Goal: Find specific page/section: Find specific page/section

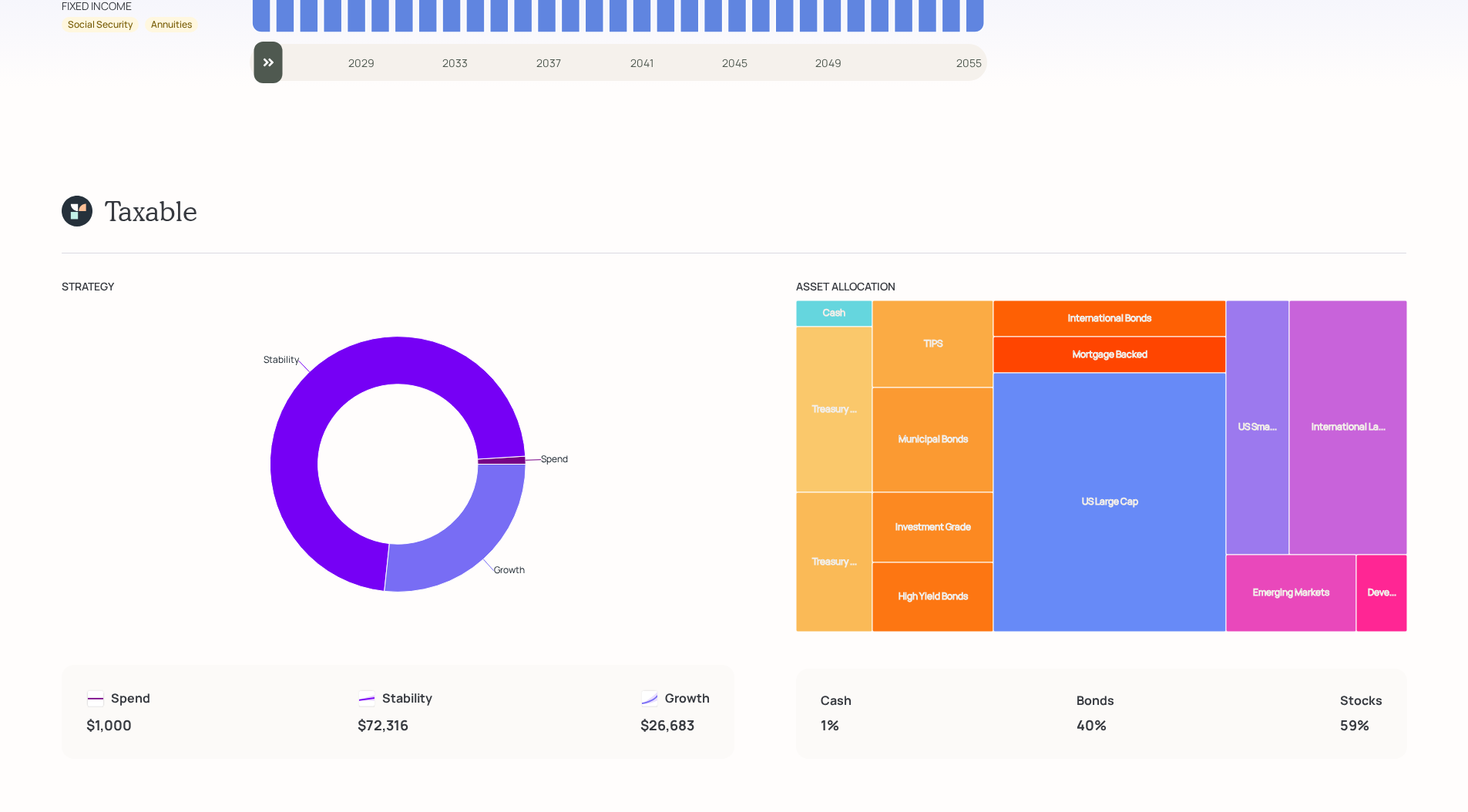
scroll to position [10561, 0]
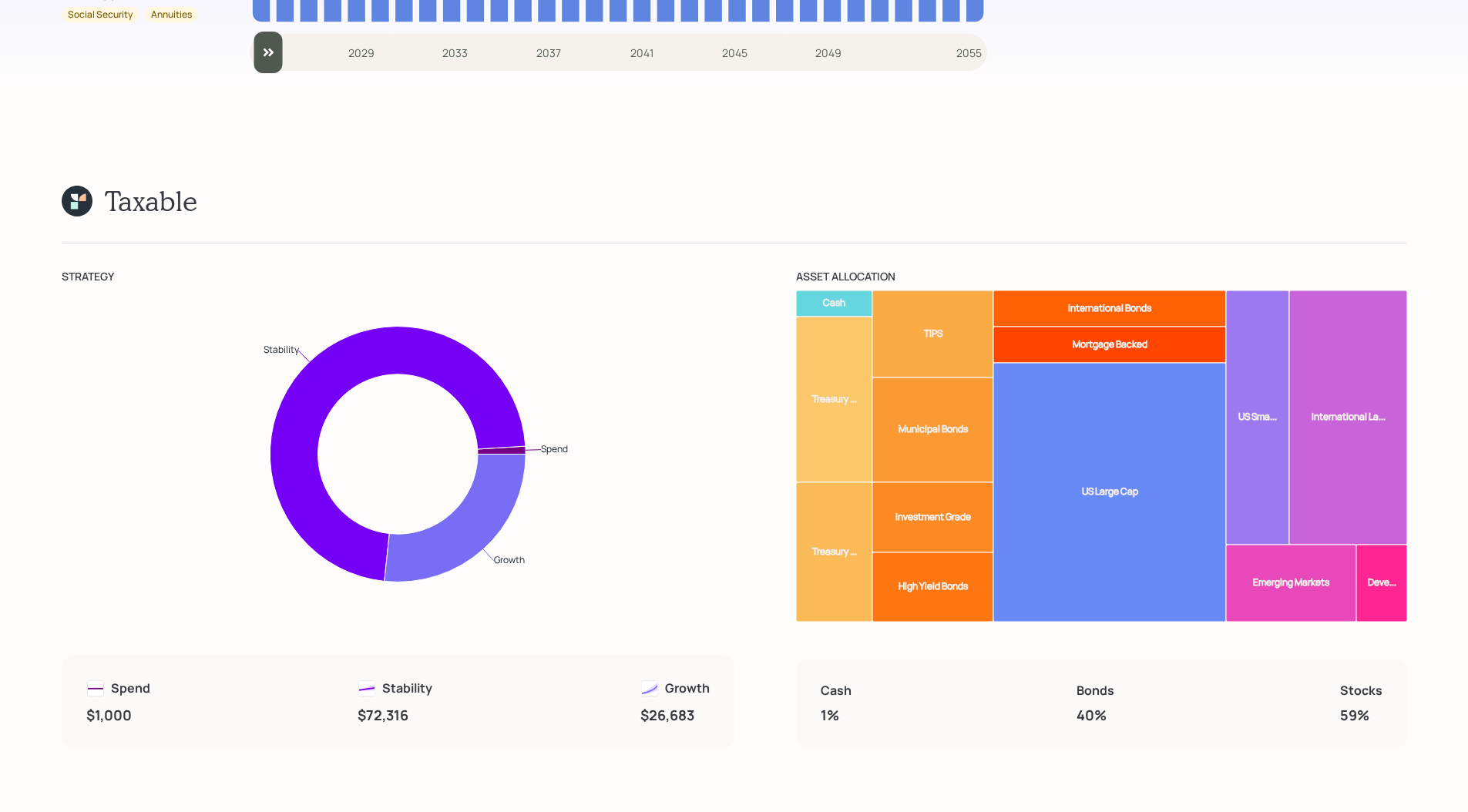
click at [1137, 423] on rect at bounding box center [1110, 492] width 233 height 259
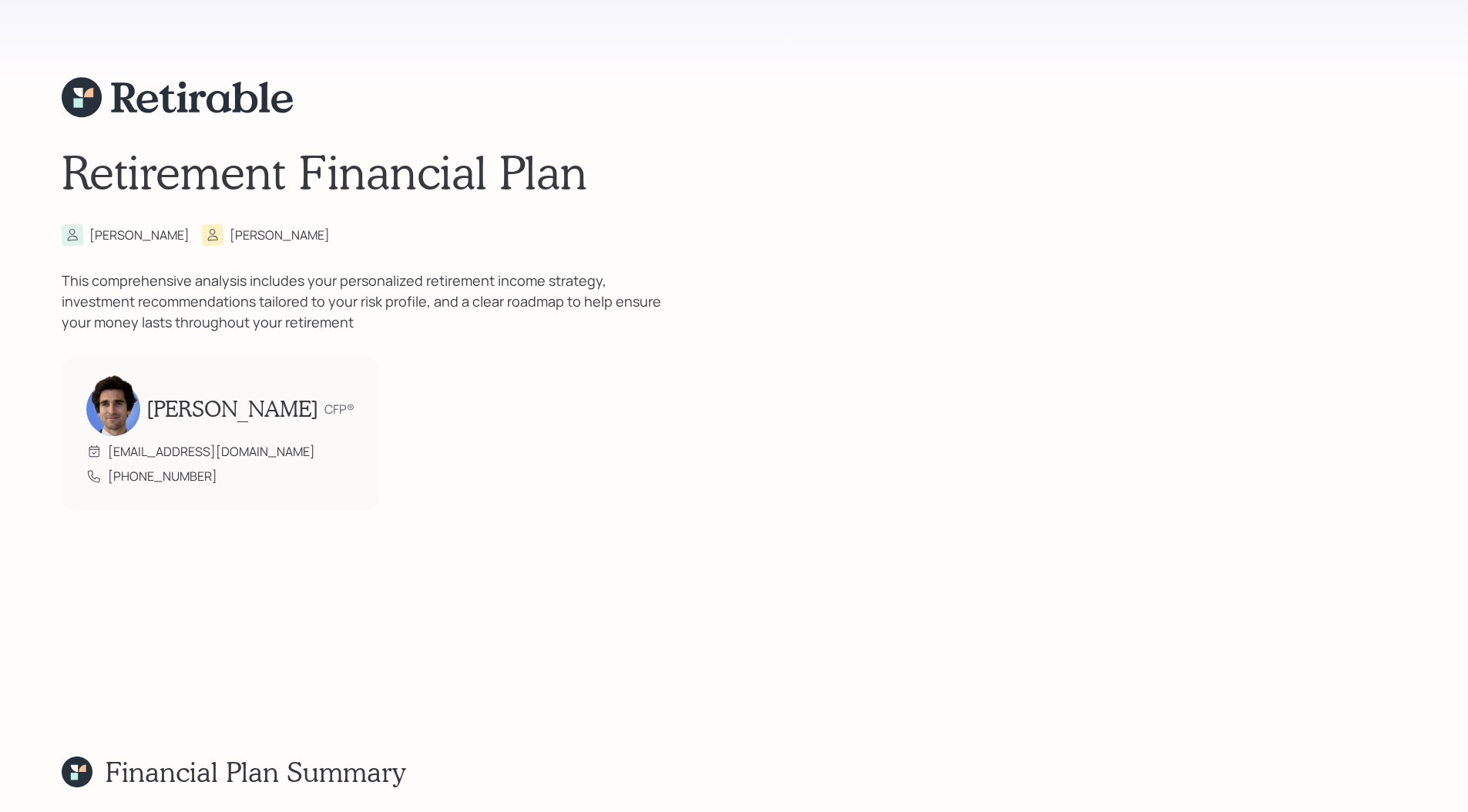
scroll to position [0, 0]
